Goal: Task Accomplishment & Management: Complete application form

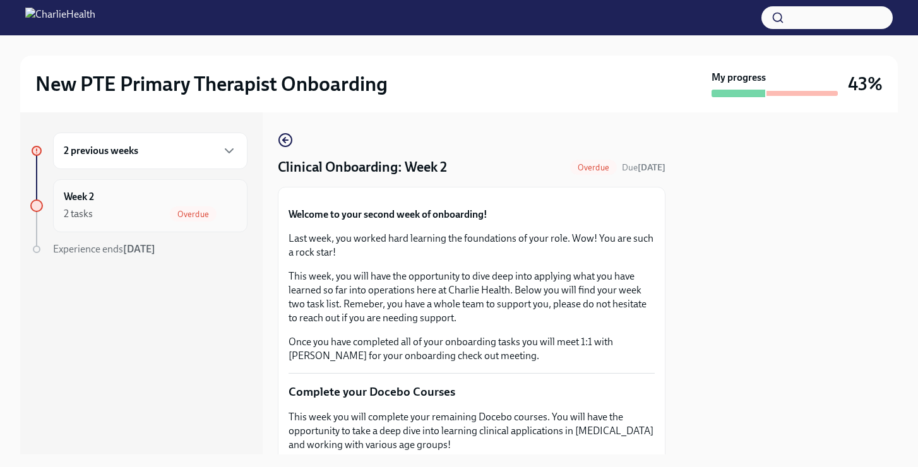
click at [206, 203] on div "Week 2 2 tasks Overdue" at bounding box center [150, 206] width 173 height 32
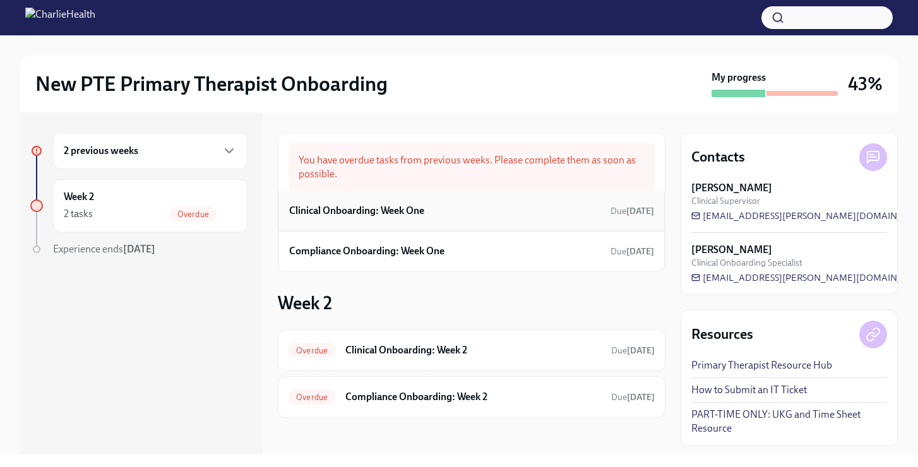
click at [396, 209] on h6 "Clinical Onboarding: Week One" at bounding box center [356, 211] width 135 height 14
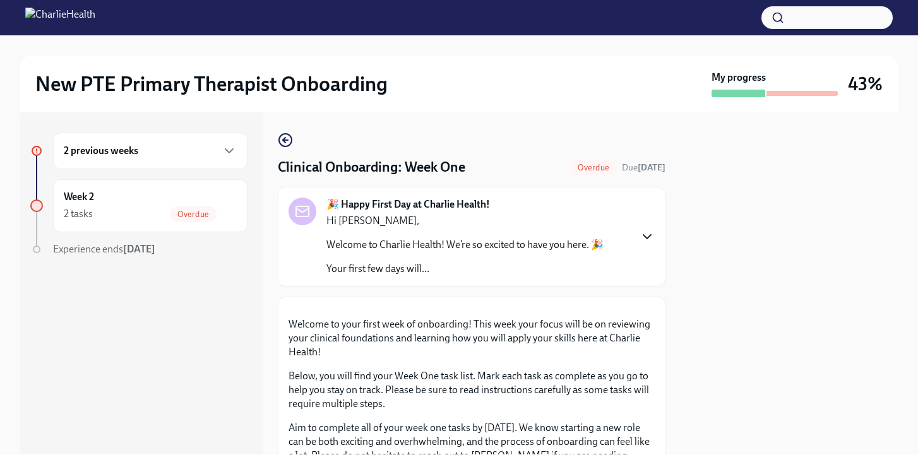
click at [647, 236] on icon "button" at bounding box center [647, 236] width 15 height 15
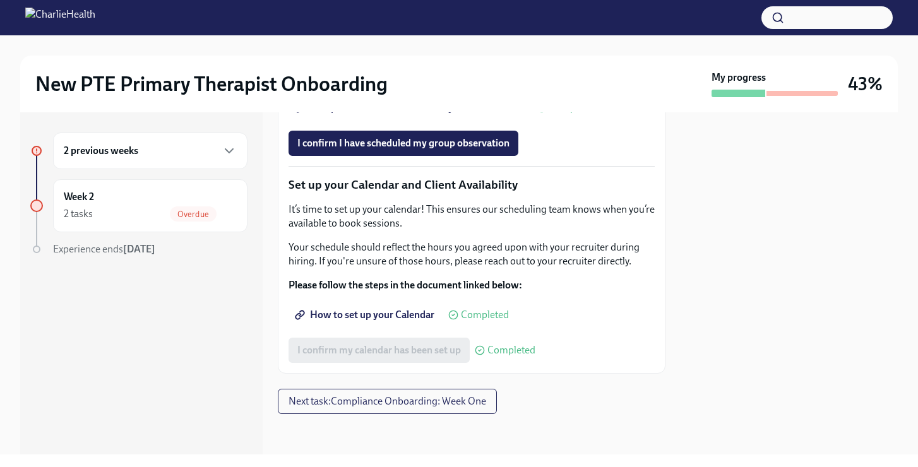
scroll to position [3035, 0]
click at [409, 400] on span "Next task : Compliance Onboarding: Week One" at bounding box center [388, 401] width 198 height 13
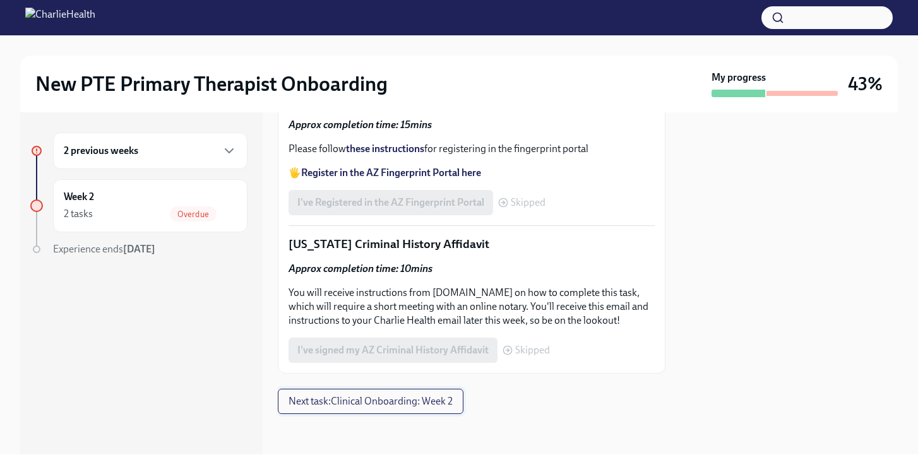
scroll to position [2027, 0]
click at [409, 400] on span "Next task : Clinical Onboarding: Week 2" at bounding box center [371, 401] width 164 height 13
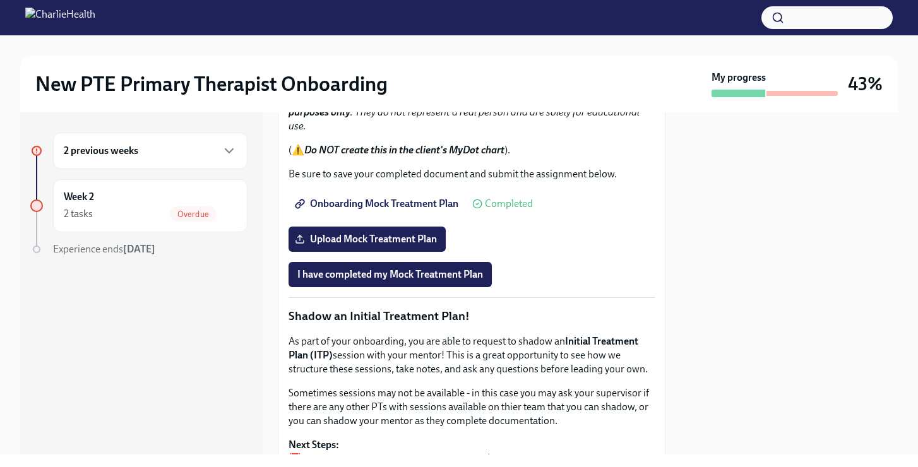
scroll to position [1010, 0]
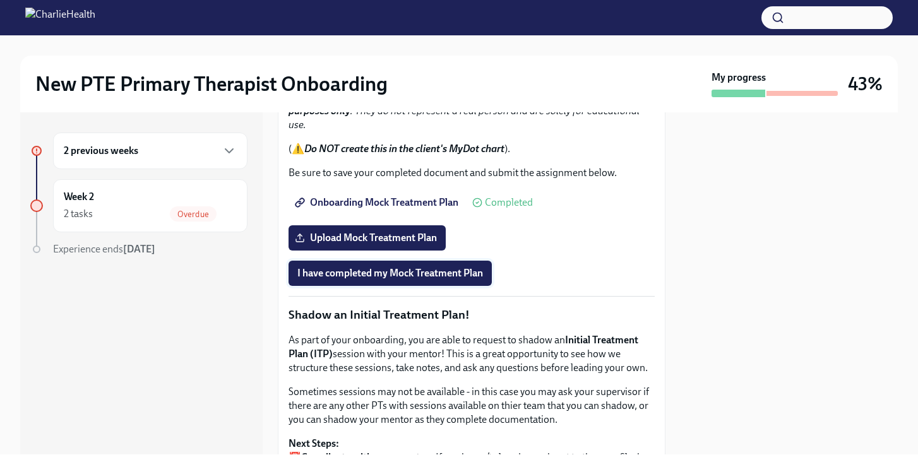
click at [411, 280] on span "I have completed my Mock Treatment Plan" at bounding box center [390, 273] width 186 height 13
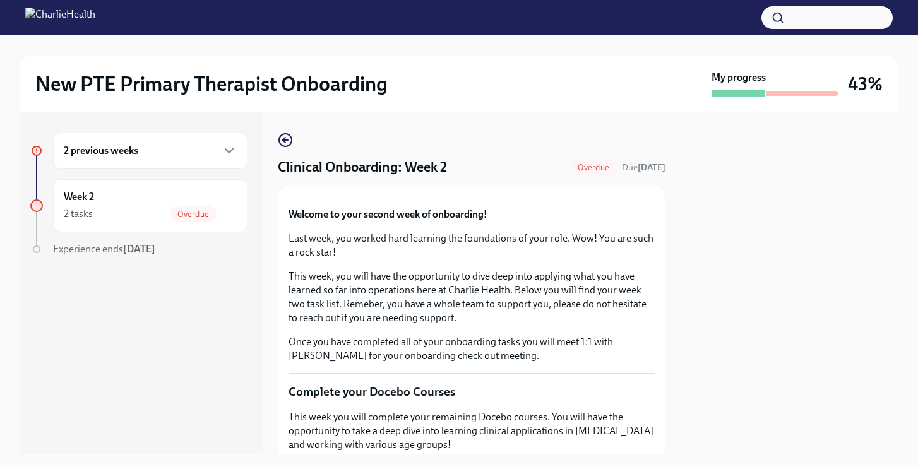
click at [582, 198] on button "Zoom image" at bounding box center [472, 198] width 366 height 0
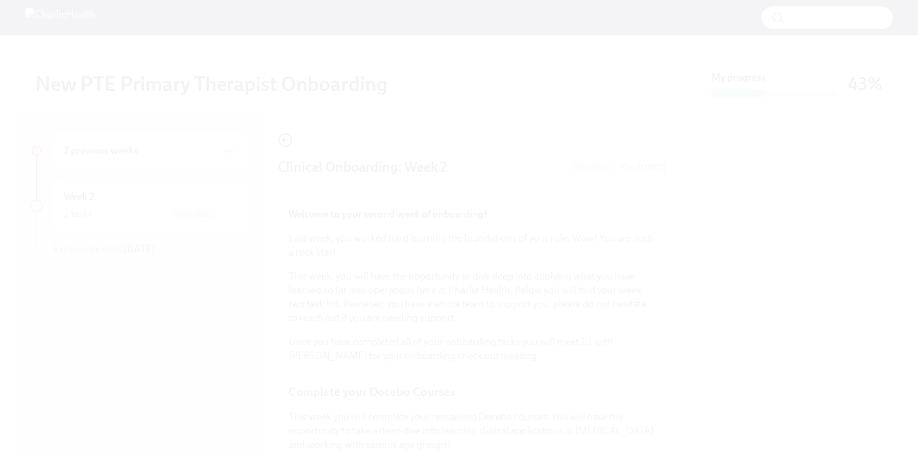
click at [587, 268] on button "Unzoom image" at bounding box center [459, 233] width 918 height 467
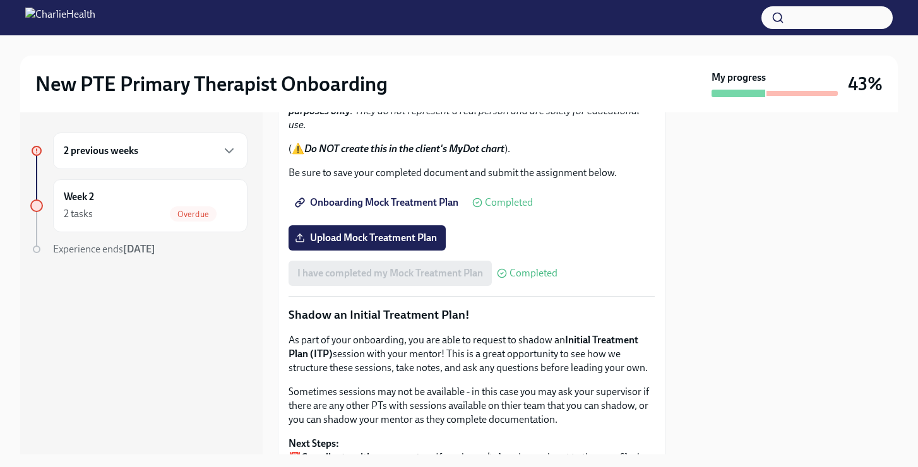
scroll to position [1036, 0]
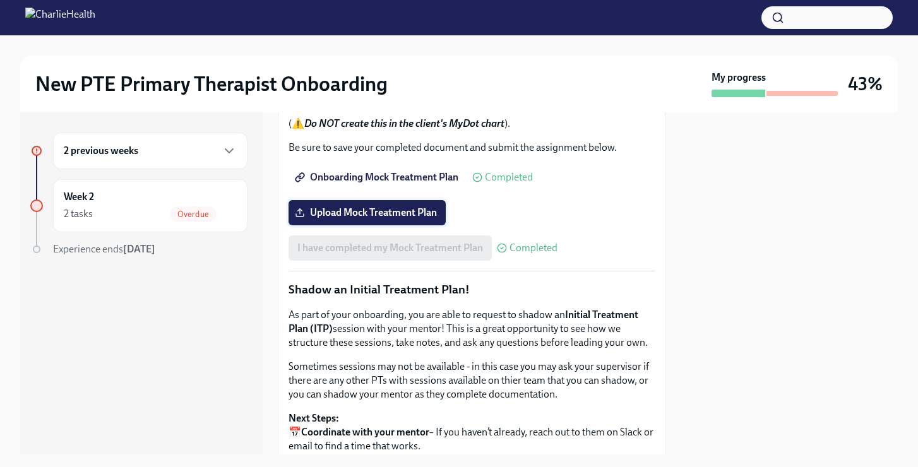
click at [349, 219] on span "Upload Mock Treatment Plan" at bounding box center [367, 212] width 140 height 13
click at [0, 0] on input "Upload Mock Treatment Plan" at bounding box center [0, 0] width 0 height 0
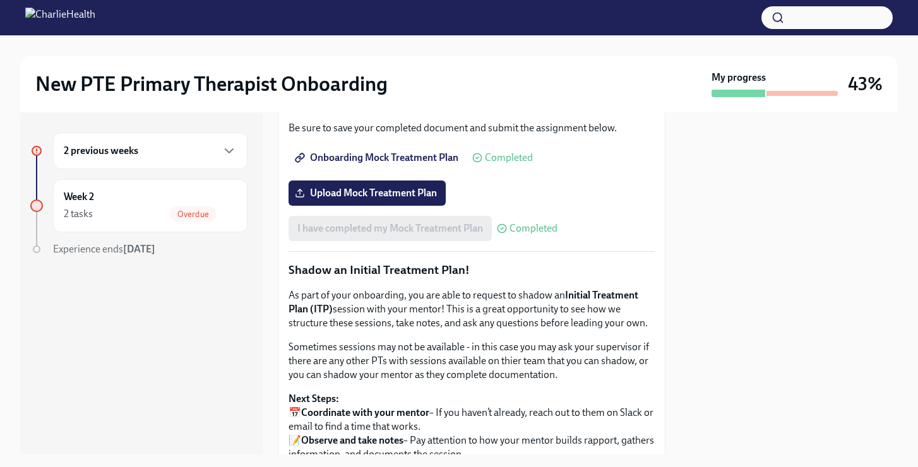
scroll to position [1030, 0]
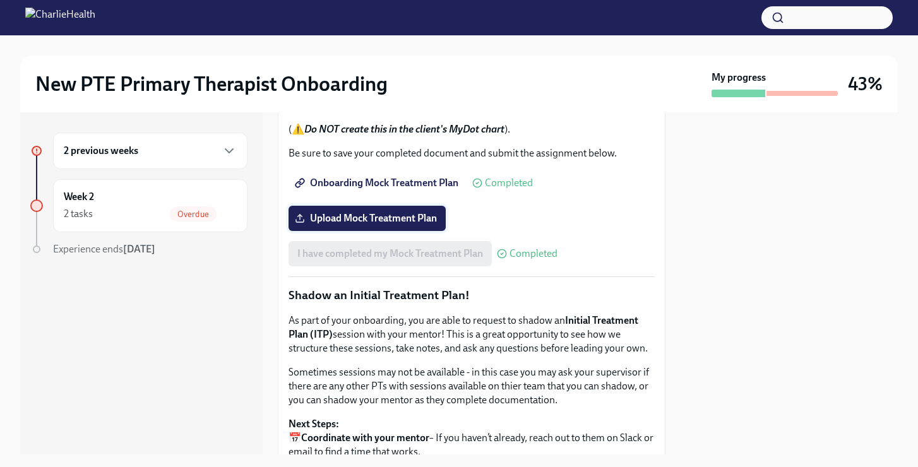
click at [405, 225] on span "Upload Mock Treatment Plan" at bounding box center [367, 218] width 140 height 13
click at [0, 0] on input "Upload Mock Treatment Plan" at bounding box center [0, 0] width 0 height 0
click at [741, 302] on div at bounding box center [789, 283] width 217 height 342
click at [761, 232] on div at bounding box center [789, 283] width 217 height 342
click at [560, 47] on p "This exercise will help you become familiar with locating client information in…" at bounding box center [472, 26] width 366 height 42
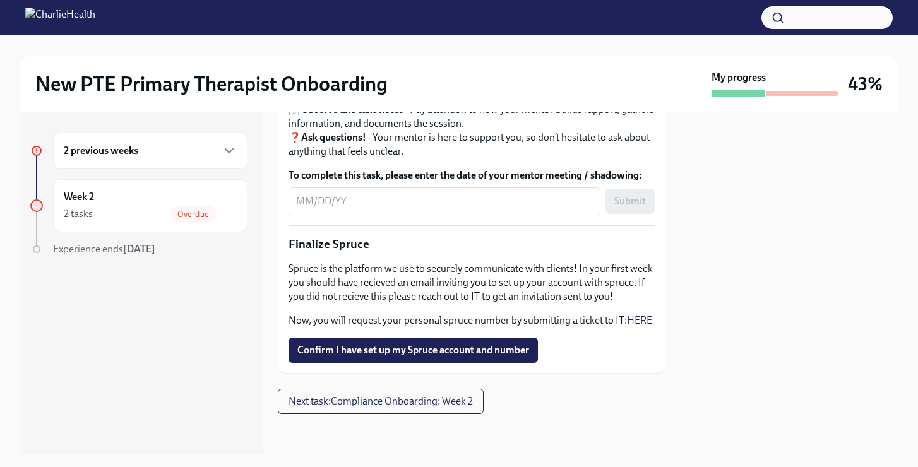
scroll to position [1535, 0]
click at [407, 410] on button "Next task : Compliance Onboarding: Week 2" at bounding box center [381, 401] width 206 height 25
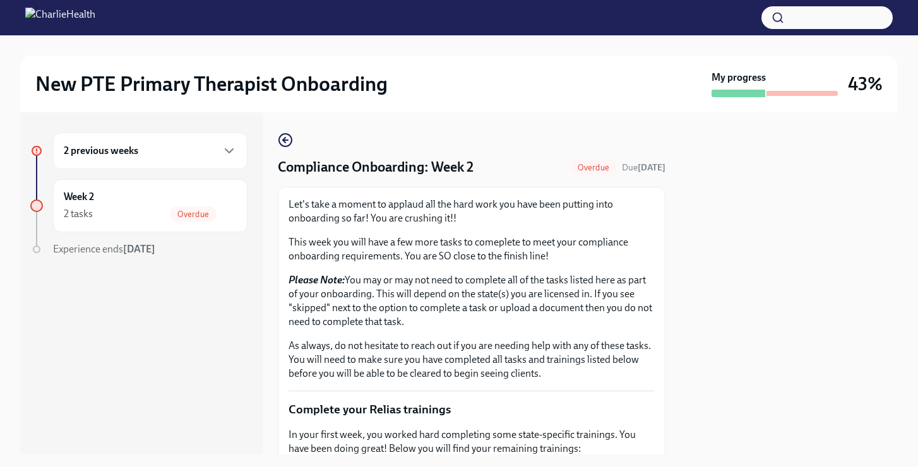
click at [526, 248] on p "This week you will have a few more tasks to comeplete to meet your compliance o…" at bounding box center [472, 250] width 366 height 28
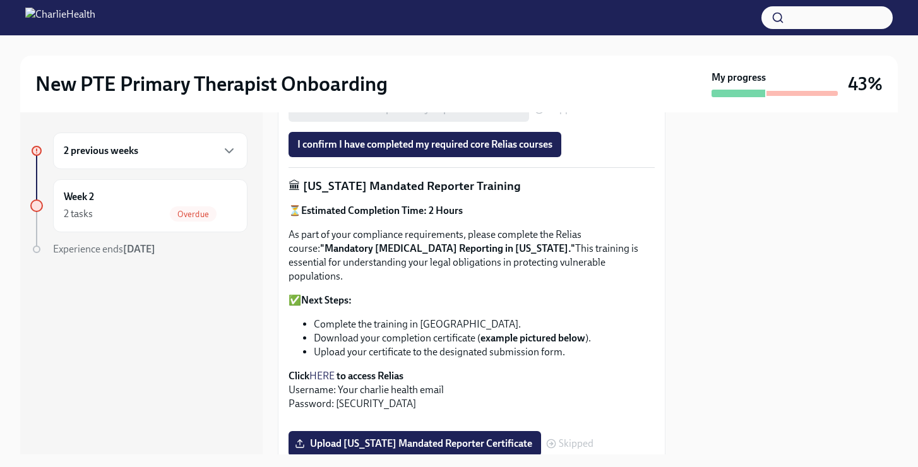
scroll to position [732, 0]
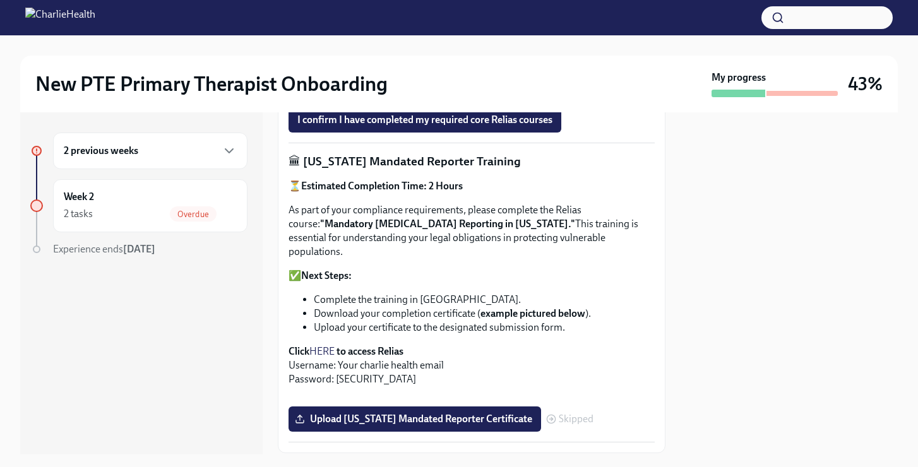
click at [784, 219] on div at bounding box center [789, 283] width 217 height 342
click at [759, 218] on div at bounding box center [789, 283] width 217 height 342
click at [597, 179] on p "⏳ Estimated Completion Time: 2 Hours" at bounding box center [472, 186] width 366 height 14
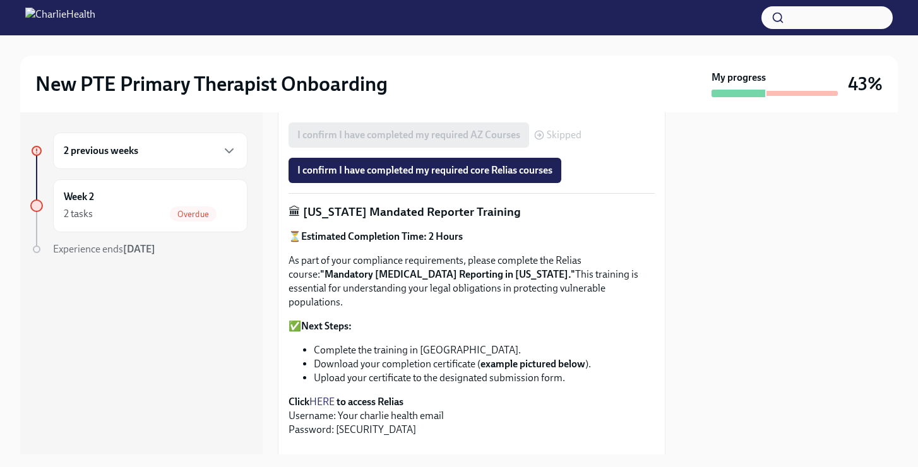
scroll to position [657, 0]
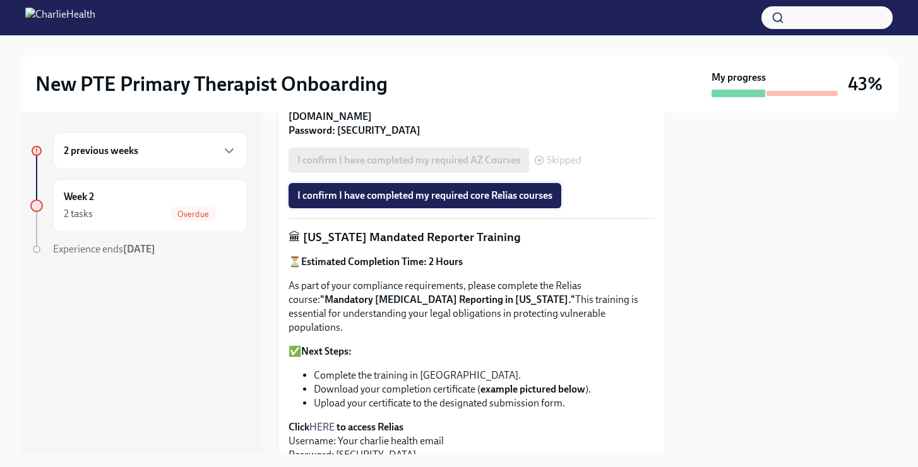
click at [419, 189] on span "I confirm I have completed my required core Relias courses" at bounding box center [424, 195] width 255 height 13
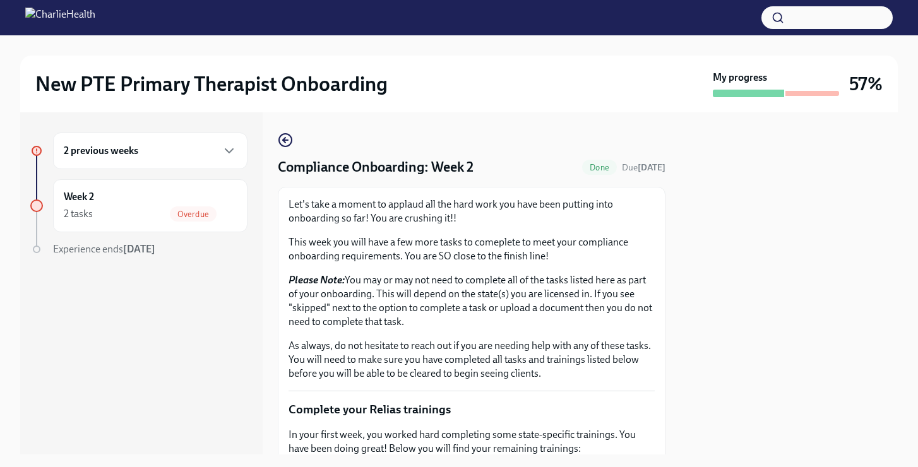
click at [453, 261] on p "This week you will have a few more tasks to comeplete to meet your compliance o…" at bounding box center [472, 250] width 366 height 28
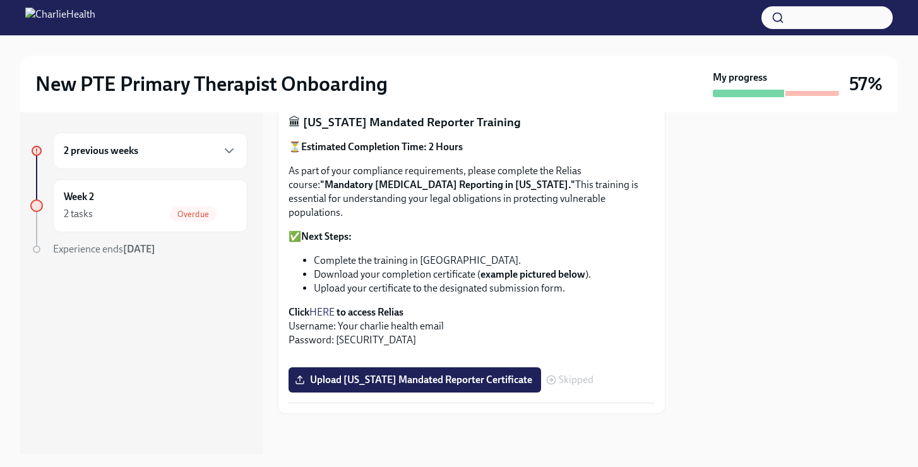
scroll to position [971, 0]
click at [459, 383] on span "Upload Pennsylvania Mandated Reporter Certificate" at bounding box center [414, 380] width 235 height 13
click at [0, 0] on input "Upload Pennsylvania Mandated Reporter Certificate" at bounding box center [0, 0] width 0 height 0
click at [649, 357] on button "Zoom image" at bounding box center [472, 357] width 366 height 0
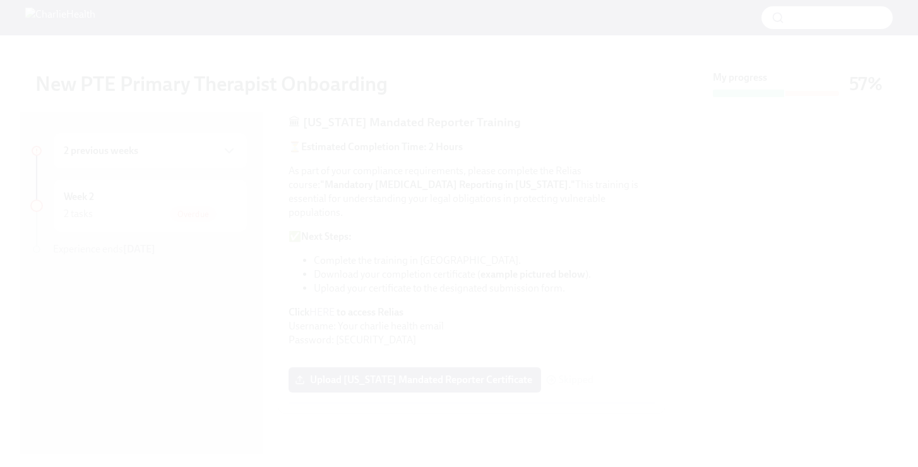
click at [576, 245] on button "Unzoom image" at bounding box center [459, 233] width 918 height 467
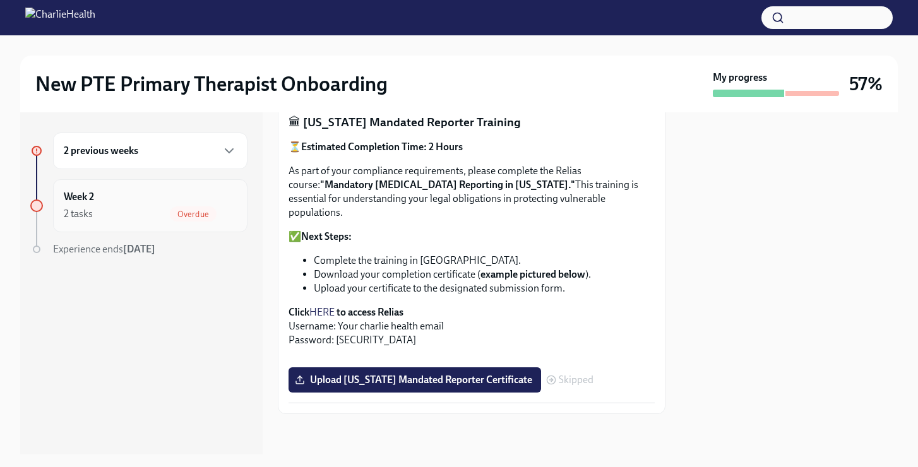
click at [146, 210] on div "2 tasks Overdue" at bounding box center [150, 213] width 173 height 15
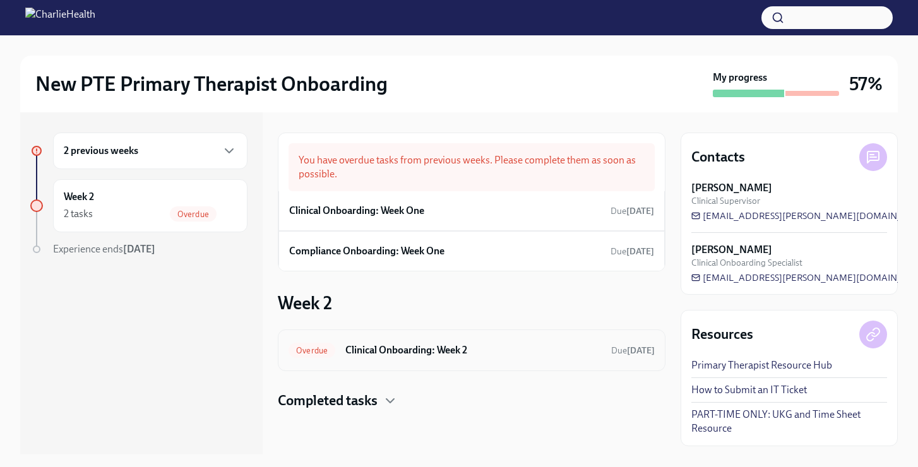
click at [453, 351] on h6 "Clinical Onboarding: Week 2" at bounding box center [473, 350] width 256 height 14
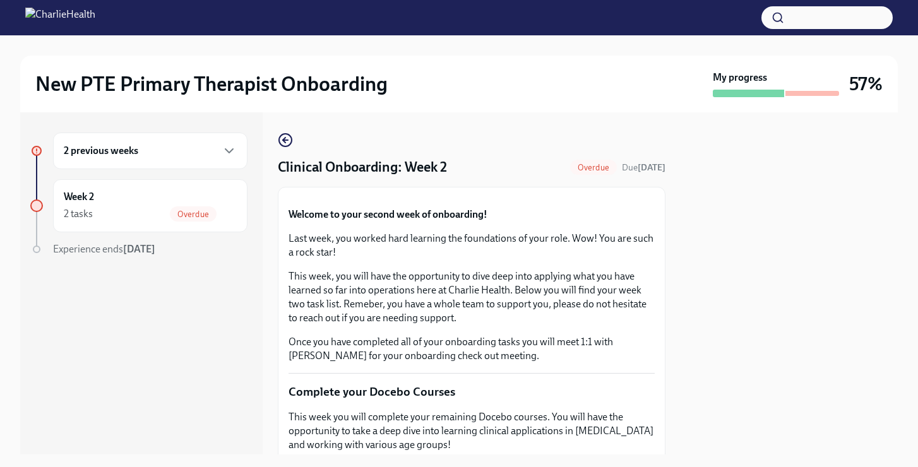
click at [597, 198] on button "Zoom image" at bounding box center [472, 198] width 366 height 0
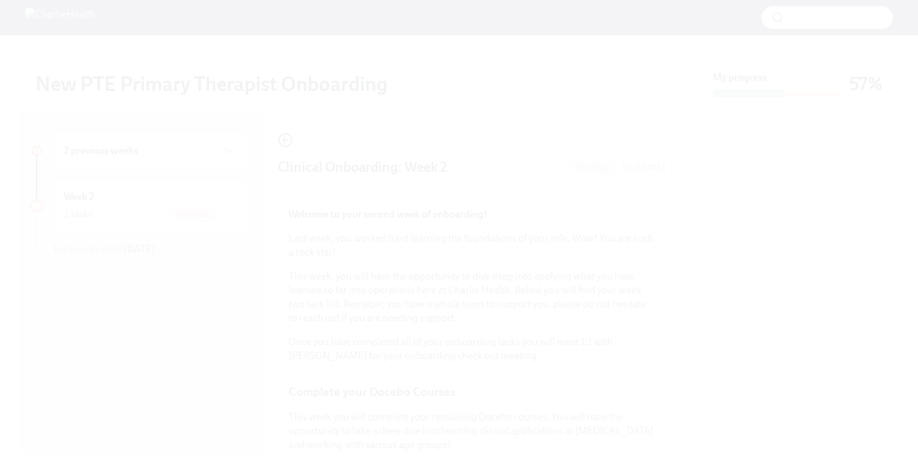
click at [597, 278] on button "Unzoom image" at bounding box center [459, 233] width 918 height 467
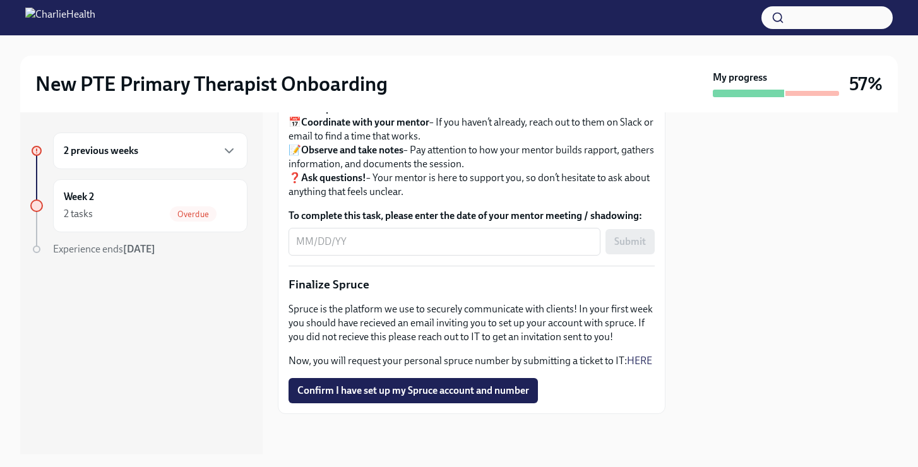
scroll to position [1495, 0]
click at [637, 359] on link "HERE" at bounding box center [639, 361] width 25 height 12
click at [765, 268] on div at bounding box center [789, 283] width 217 height 342
click at [161, 157] on div "2 previous weeks" at bounding box center [150, 150] width 173 height 15
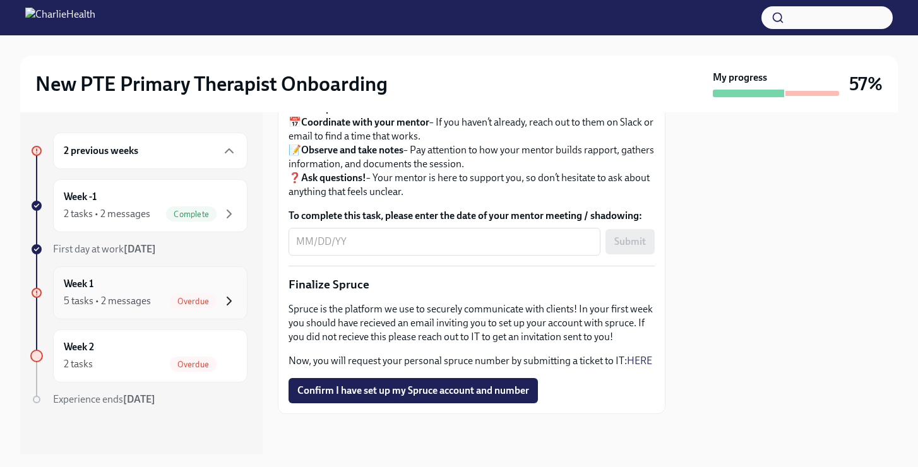
click at [225, 299] on icon "button" at bounding box center [229, 301] width 15 height 15
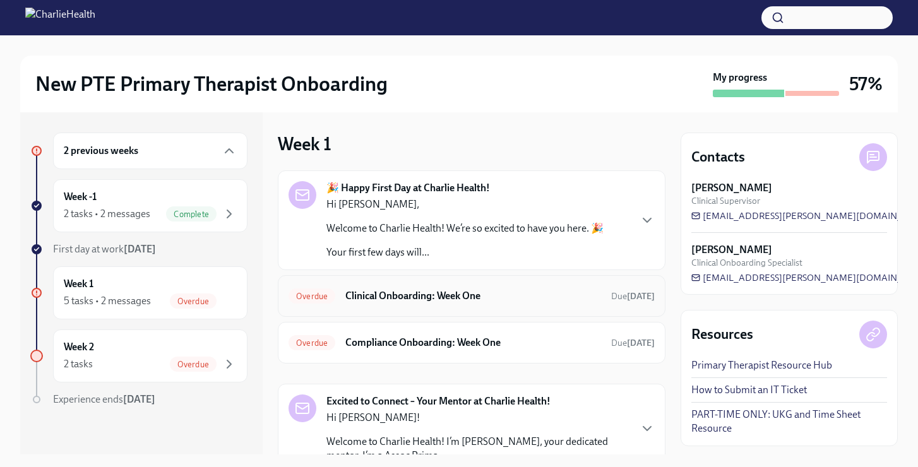
click at [408, 298] on h6 "Clinical Onboarding: Week One" at bounding box center [473, 296] width 256 height 14
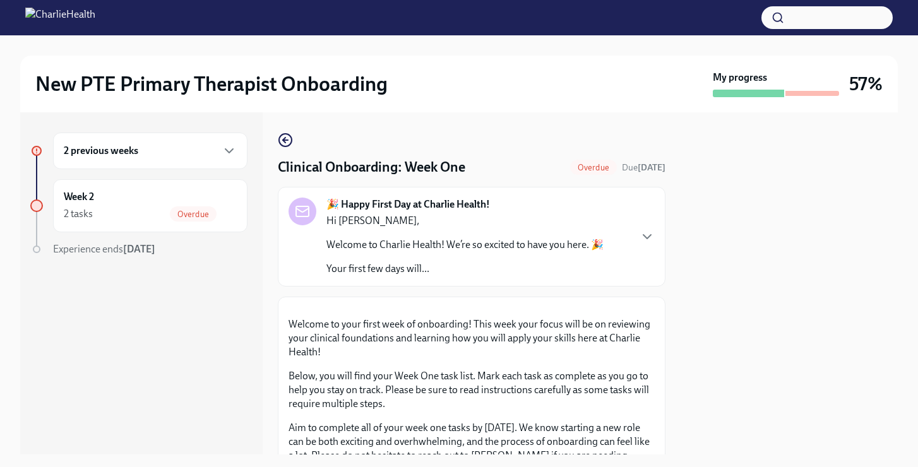
click at [437, 246] on p "Welcome to Charlie Health! We’re so excited to have you here. 🎉" at bounding box center [464, 245] width 277 height 14
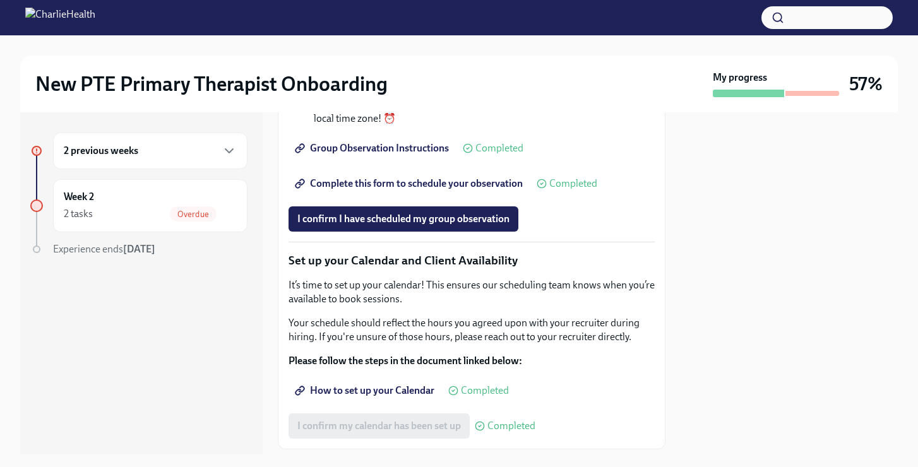
scroll to position [2803, 0]
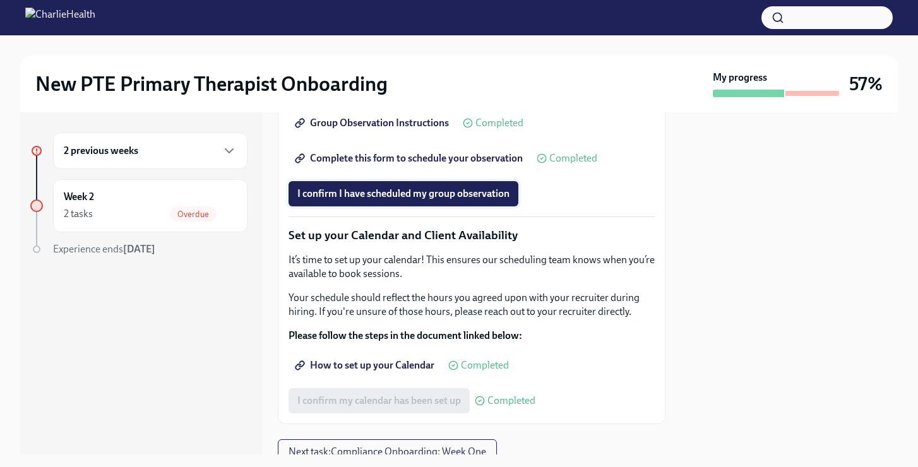
click at [432, 206] on button "I confirm I have scheduled my group observation" at bounding box center [404, 193] width 230 height 25
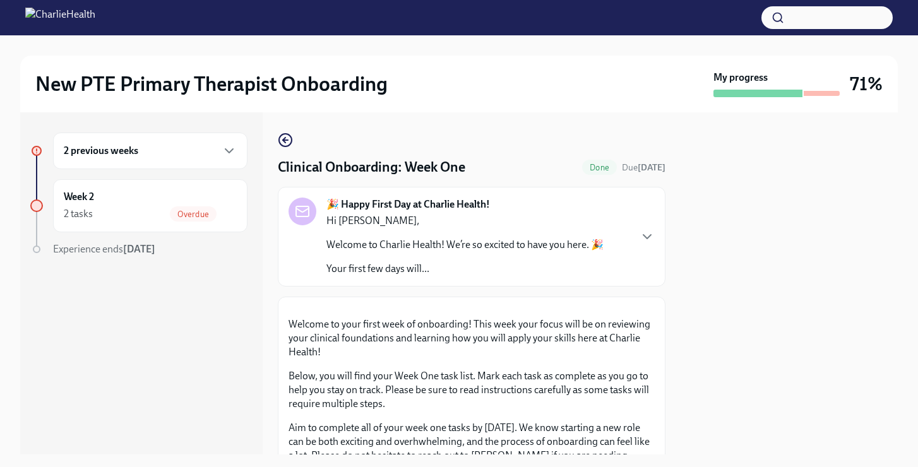
click at [573, 242] on p "Welcome to Charlie Health! We’re so excited to have you here. 🎉" at bounding box center [464, 245] width 277 height 14
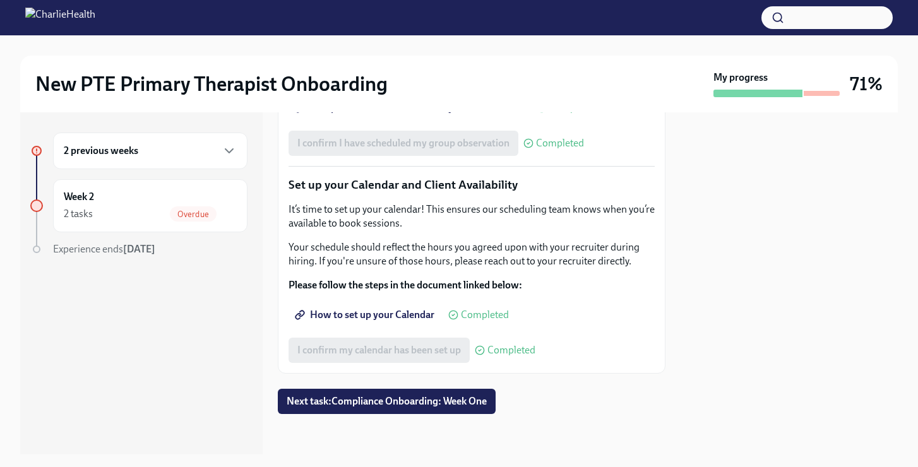
scroll to position [2934, 0]
click at [373, 79] on span "Group Observation Instructions" at bounding box center [373, 72] width 152 height 13
